Goal: Transaction & Acquisition: Purchase product/service

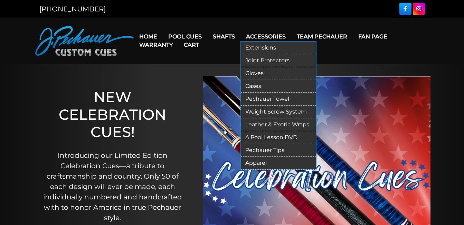
click at [254, 85] on link "Cases" at bounding box center [278, 86] width 75 height 13
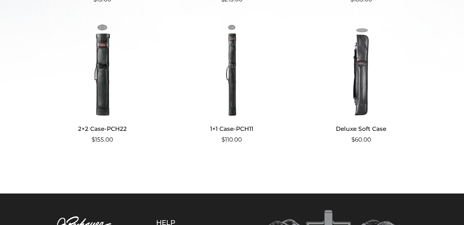
scroll to position [311, 0]
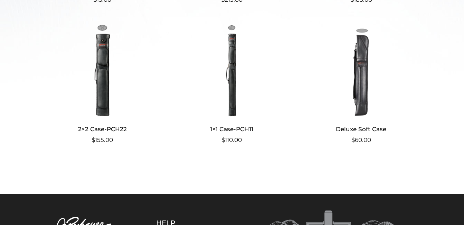
click at [366, 99] on img at bounding box center [361, 70] width 115 height 93
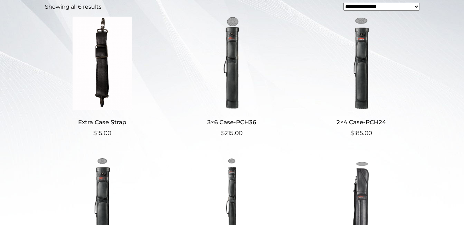
scroll to position [173, 0]
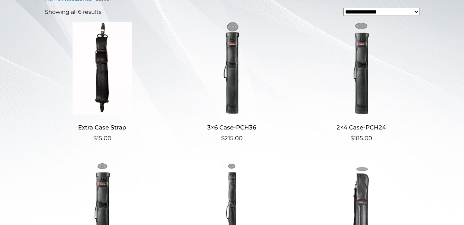
click at [366, 125] on h2 "2×4 Case-PCH24" at bounding box center [361, 127] width 115 height 13
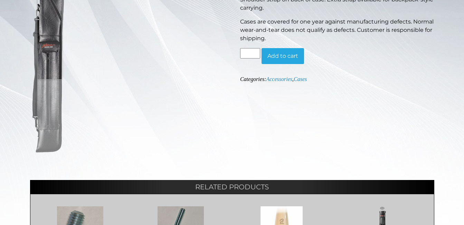
scroll to position [141, 0]
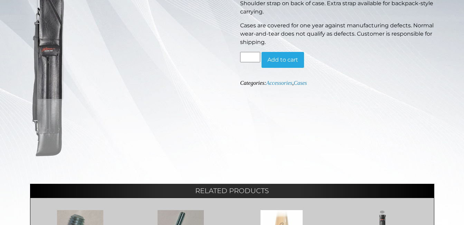
click at [50, 47] on img at bounding box center [48, 64] width 37 height 190
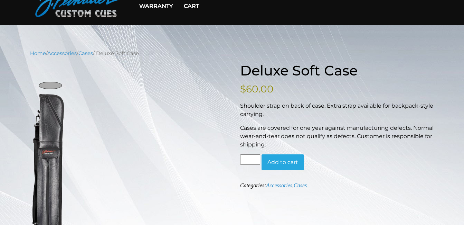
scroll to position [37, 0]
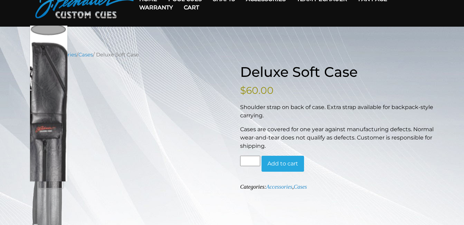
click at [50, 136] on img at bounding box center [48, 167] width 37 height 190
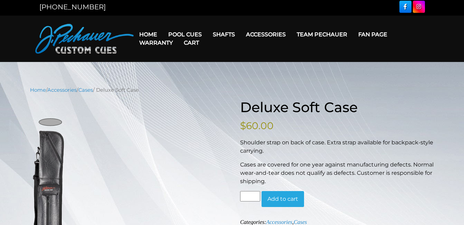
scroll to position [1, 0]
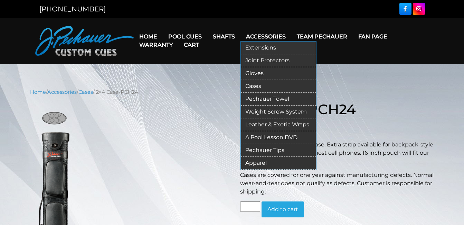
click at [268, 58] on link "Joint Protectors" at bounding box center [278, 60] width 75 height 13
